Goal: Information Seeking & Learning: Learn about a topic

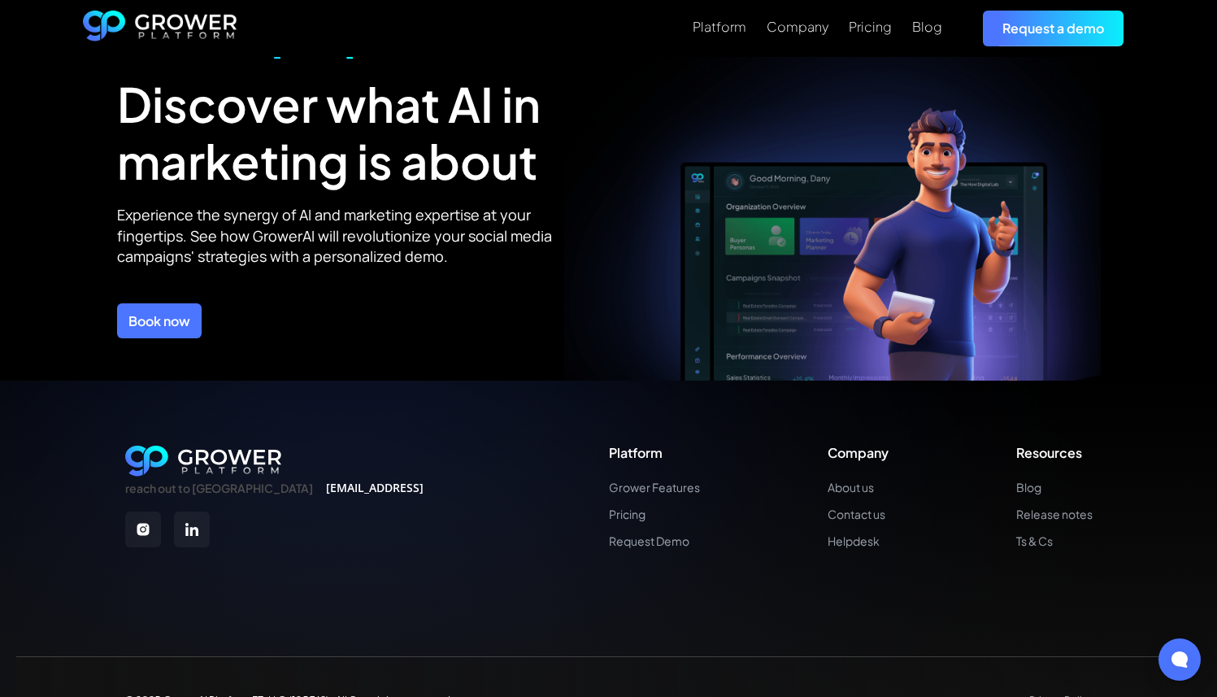
scroll to position [5811, 0]
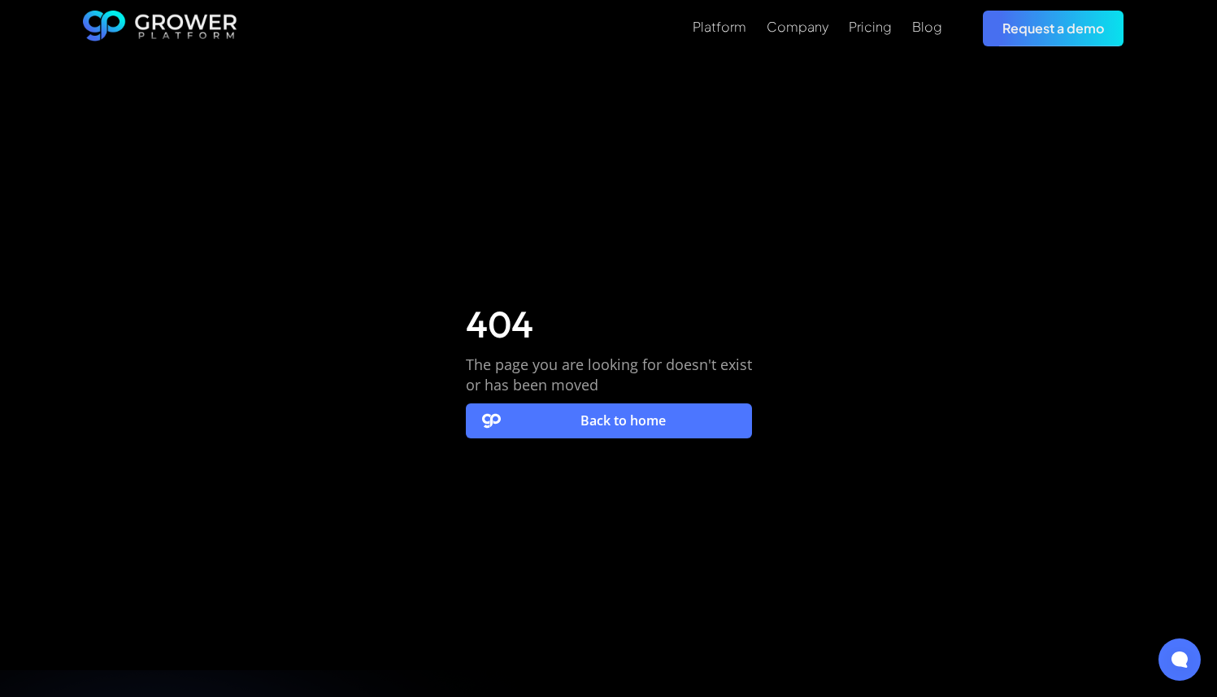
click at [558, 424] on link "Back to home" at bounding box center [609, 420] width 286 height 35
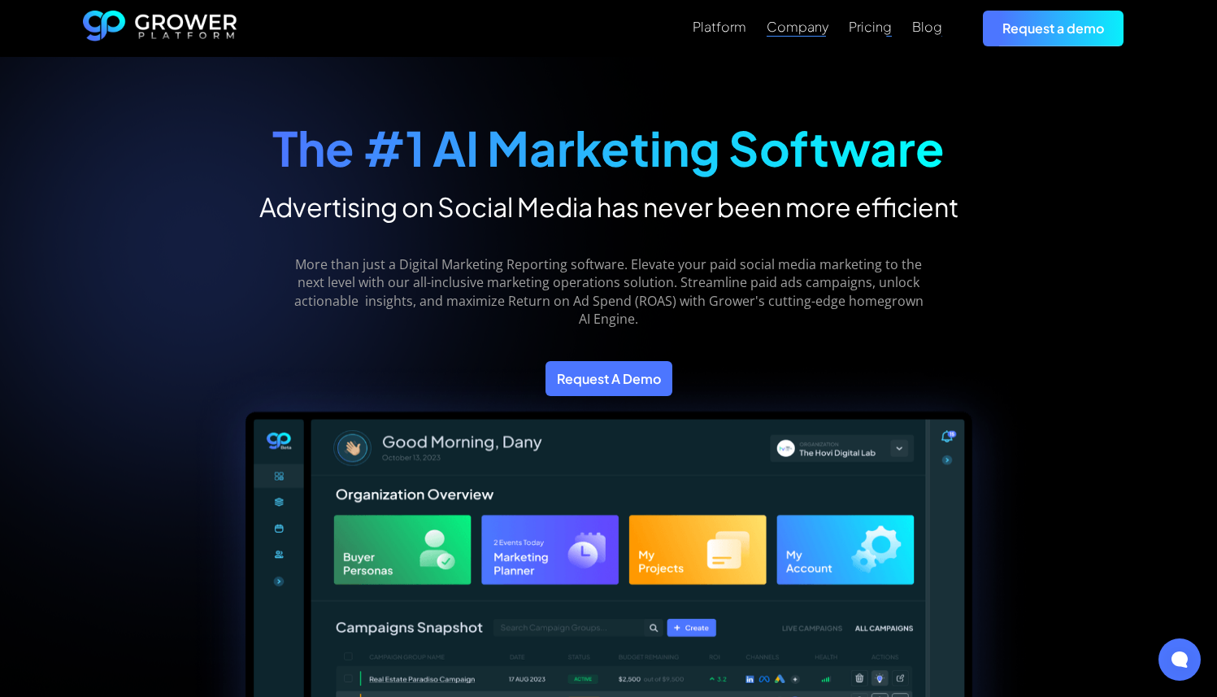
click at [778, 27] on div "Company" at bounding box center [798, 26] width 62 height 15
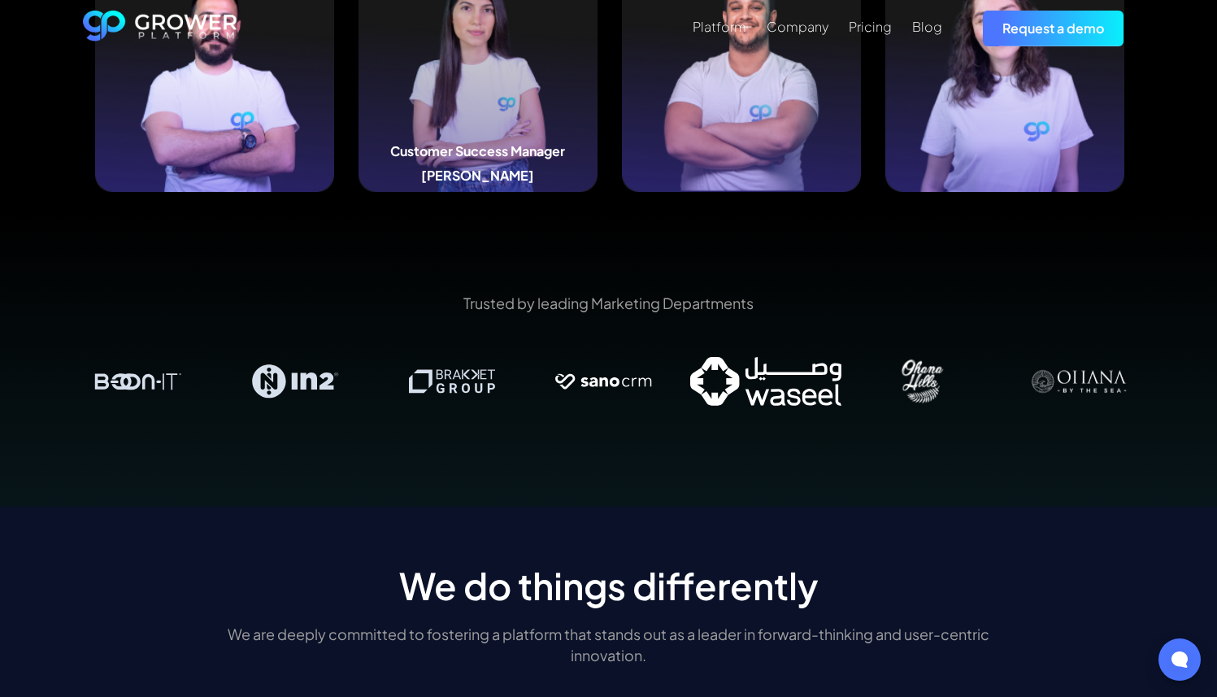
scroll to position [1893, 0]
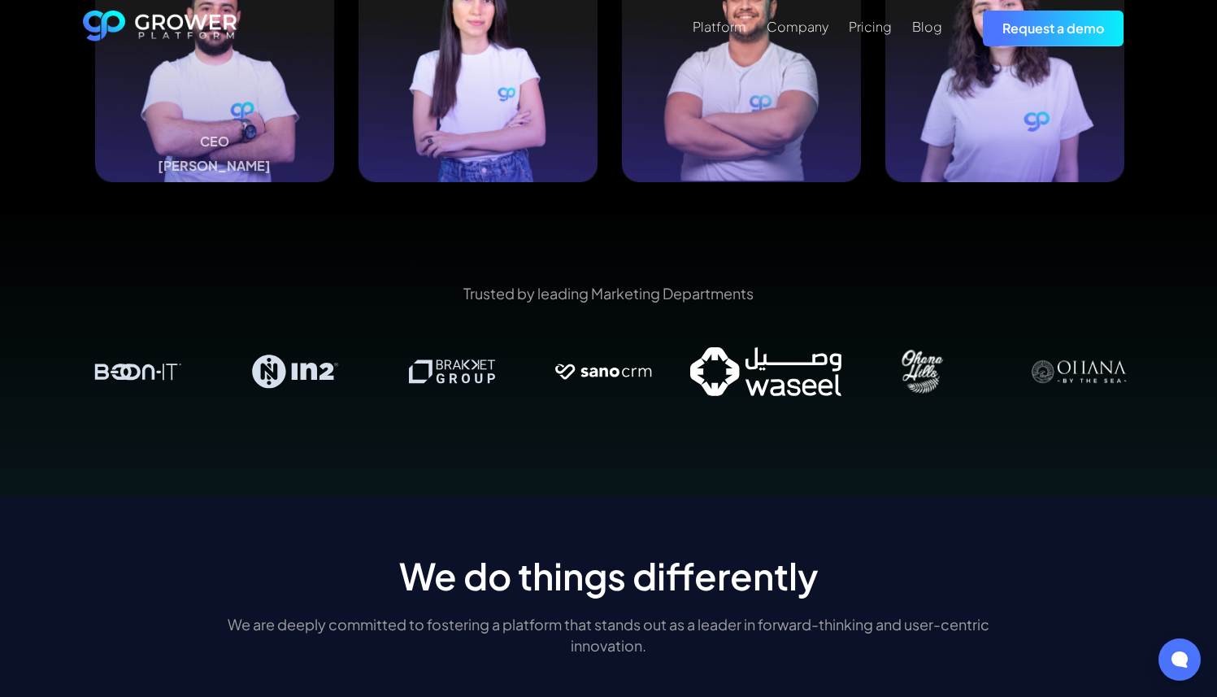
click at [246, 104] on img at bounding box center [214, 62] width 239 height 239
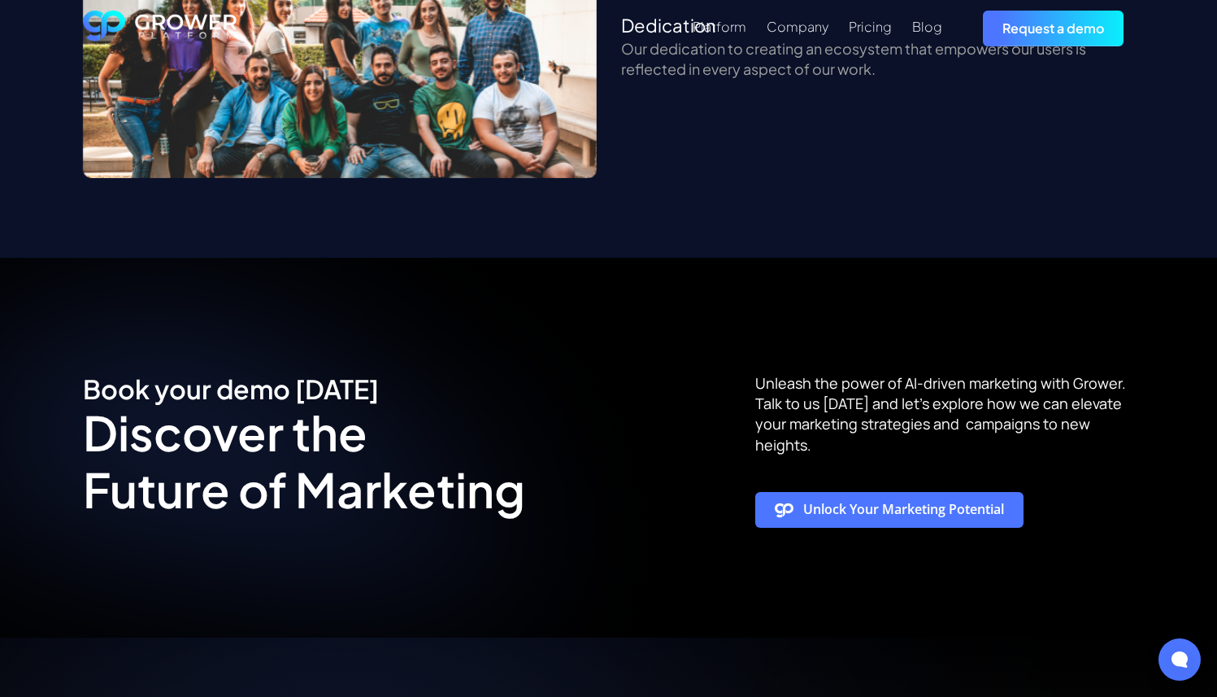
scroll to position [3076, 0]
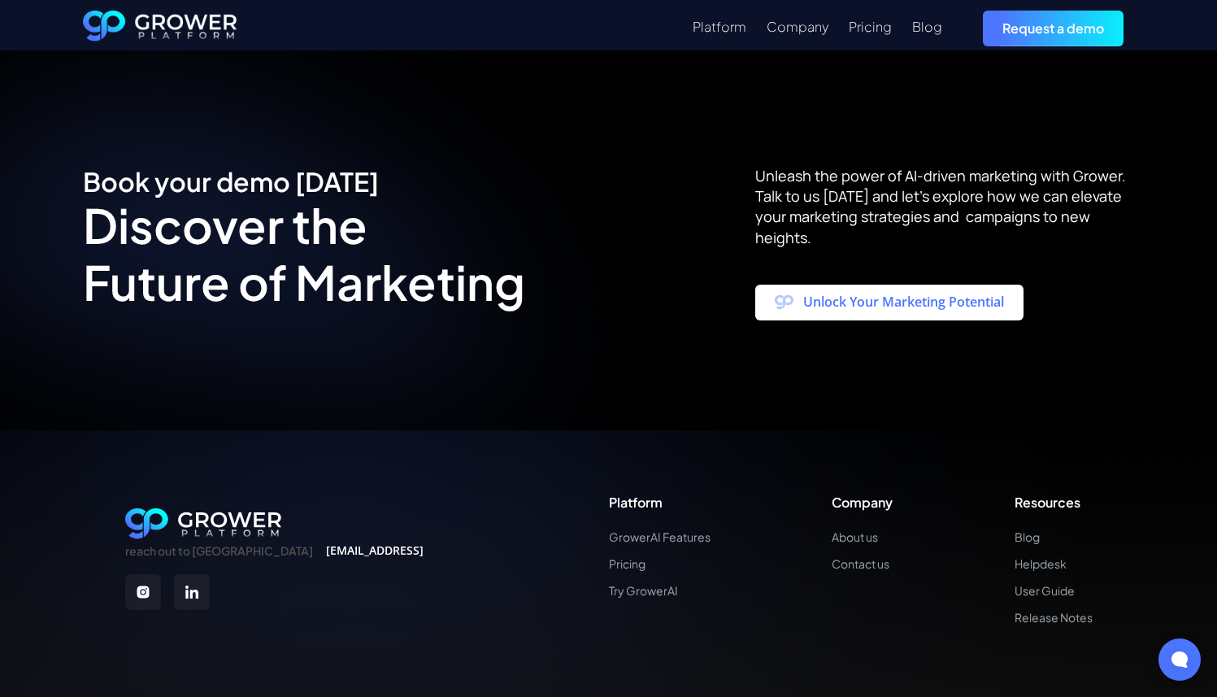
click at [874, 285] on link "Unlock Your Marketing Potential" at bounding box center [889, 303] width 268 height 36
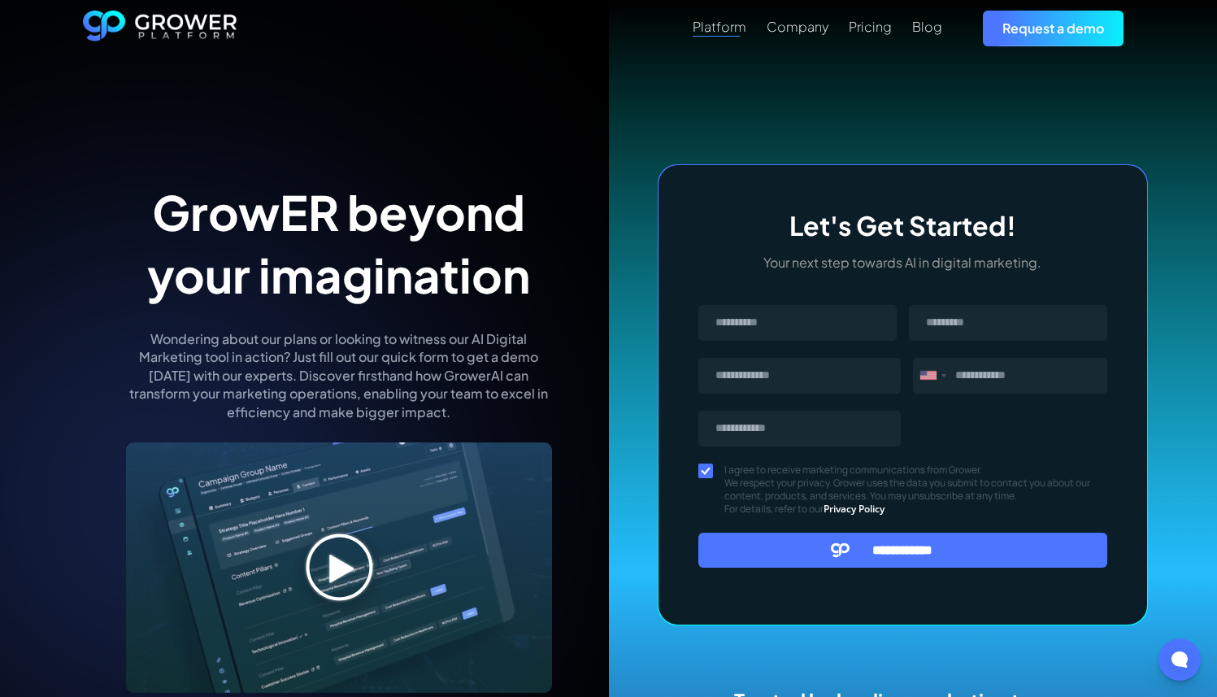
click at [717, 26] on div "Platform" at bounding box center [720, 26] width 54 height 15
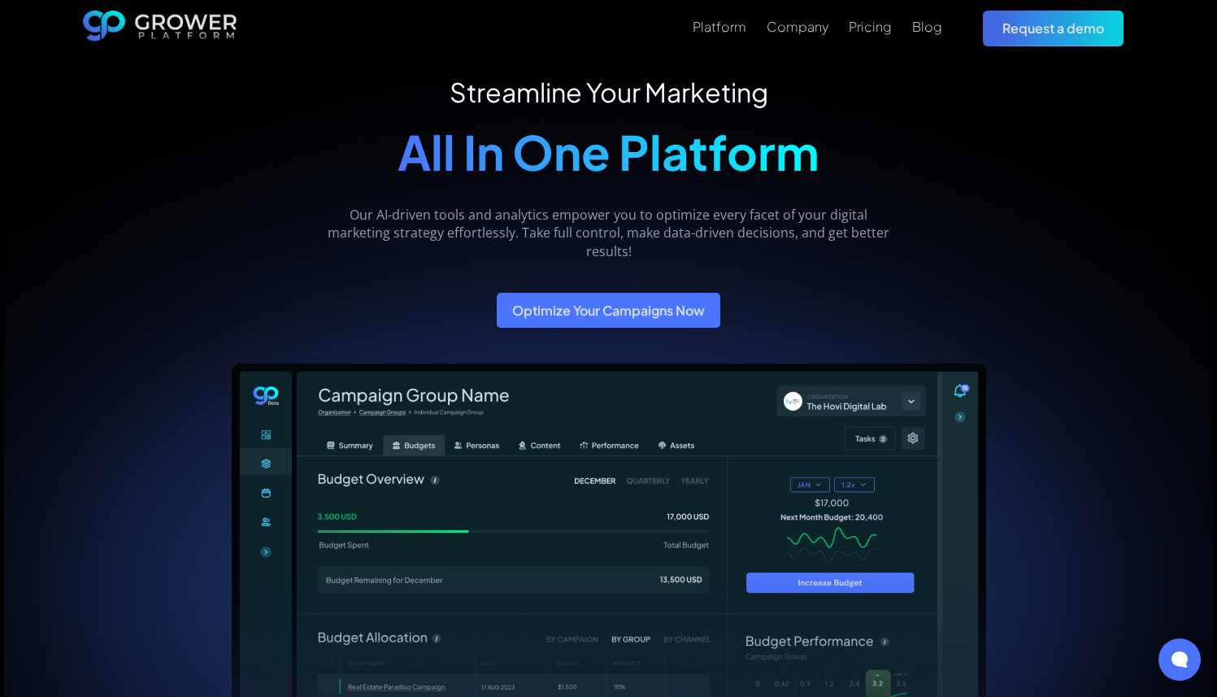
scroll to position [23, 0]
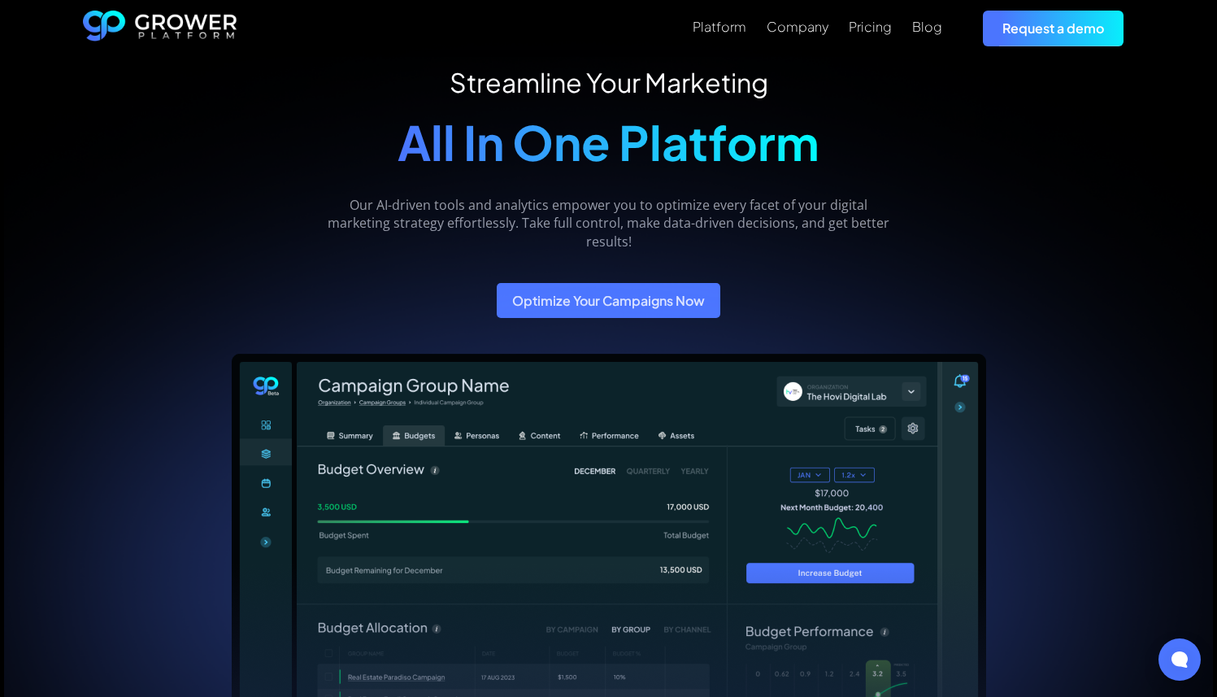
click at [650, 281] on div "Optimize Your Campaigns Now" at bounding box center [609, 292] width 224 height 51
click at [637, 312] on link "Optimize Your Campaigns Now" at bounding box center [609, 300] width 224 height 35
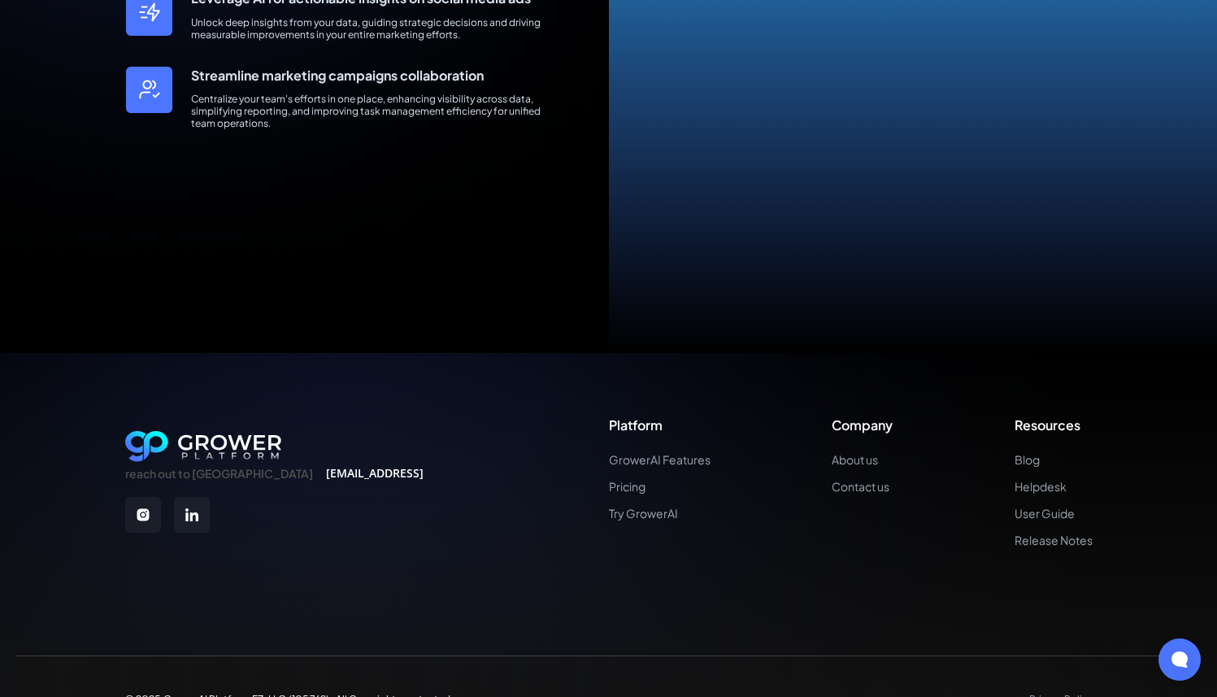
scroll to position [860, 0]
